Goal: Check status: Check status

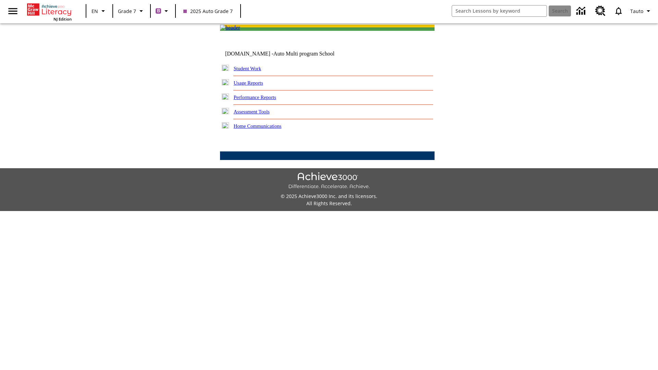
click at [252, 71] on link "Student Work" at bounding box center [247, 68] width 27 height 5
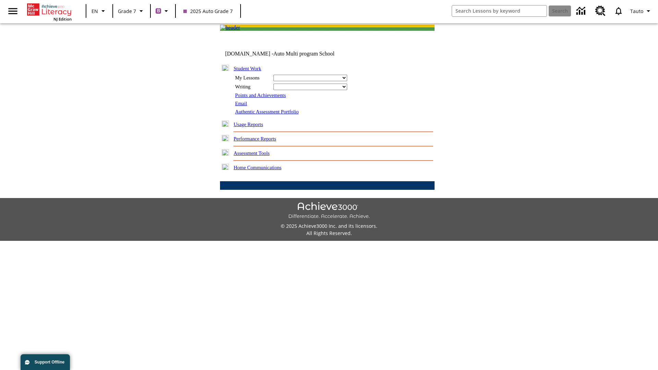
select select "/options/reports/?report_id=24&atype=7&section=2"
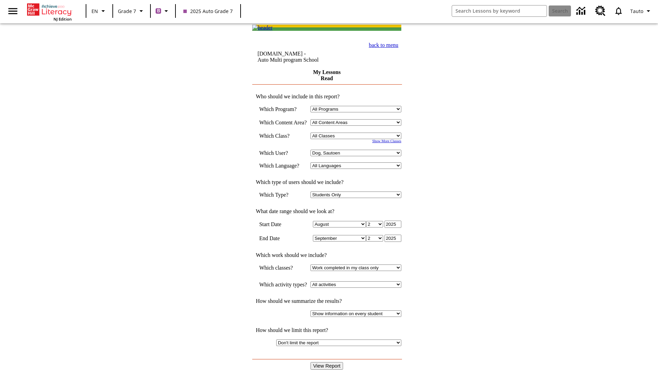
select select "21437138"
select select "4"
type input "2024"
click at [328, 362] on input "View Report" at bounding box center [327, 366] width 33 height 8
